Goal: Task Accomplishment & Management: Manage account settings

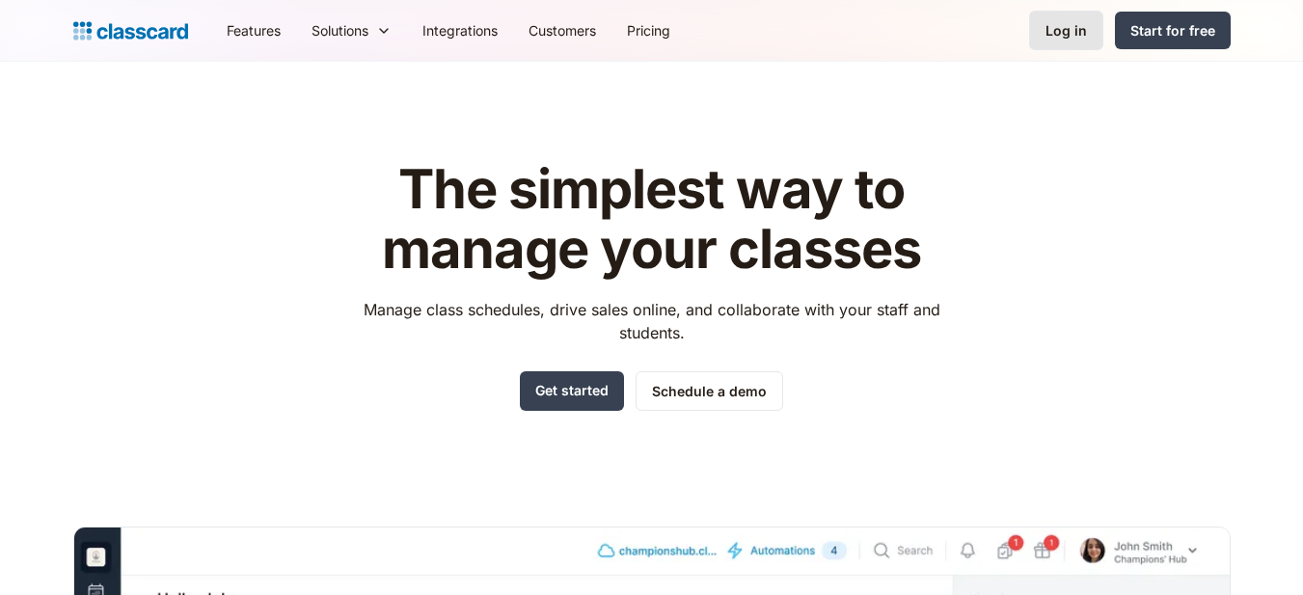
click at [1077, 28] on div "Log in" at bounding box center [1066, 30] width 41 height 20
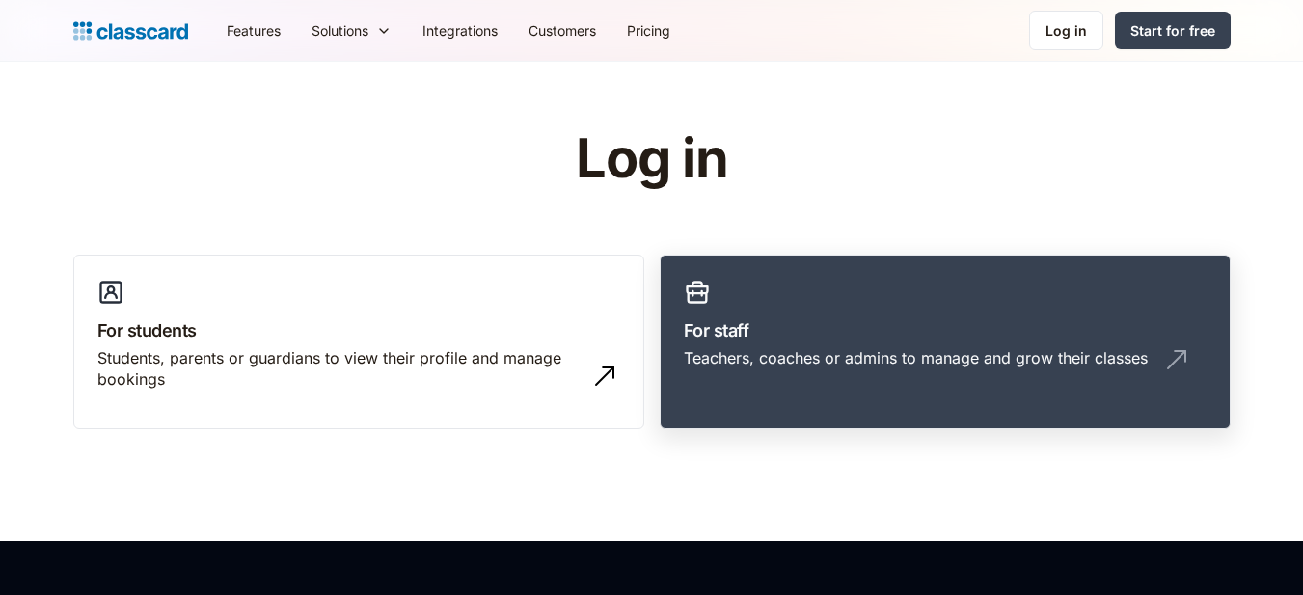
click at [966, 328] on h3 "For staff" at bounding box center [945, 330] width 523 height 26
